Goal: Task Accomplishment & Management: Complete application form

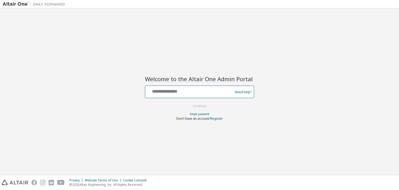
click at [157, 94] on input "text" at bounding box center [189, 91] width 85 height 8
type input "**********"
click at [203, 105] on button "Continue" at bounding box center [200, 106] width 24 height 8
click at [218, 119] on link "Register" at bounding box center [217, 118] width 12 height 4
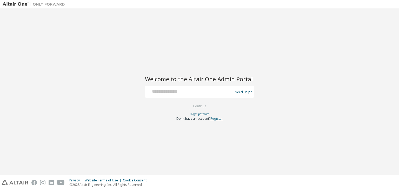
click at [217, 118] on link "Register" at bounding box center [217, 118] width 12 height 4
click at [214, 120] on link "Register" at bounding box center [217, 118] width 12 height 4
click at [217, 117] on link "Register" at bounding box center [217, 118] width 12 height 4
click at [218, 118] on link "Register" at bounding box center [217, 118] width 12 height 4
